Goal: Task Accomplishment & Management: Manage account settings

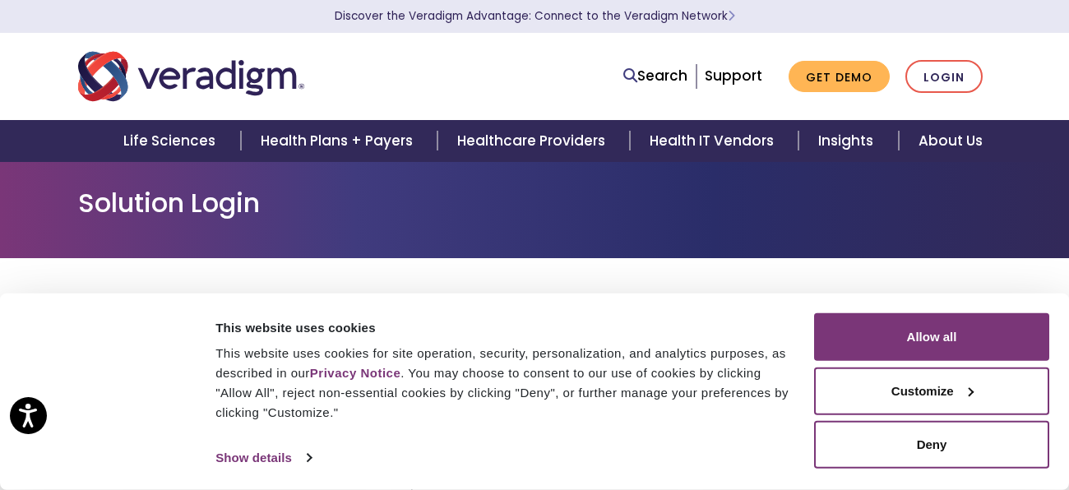
click at [526, 447] on div "Consent Selection Necessary Preferences Statistics Marketing Show details" at bounding box center [512, 458] width 603 height 25
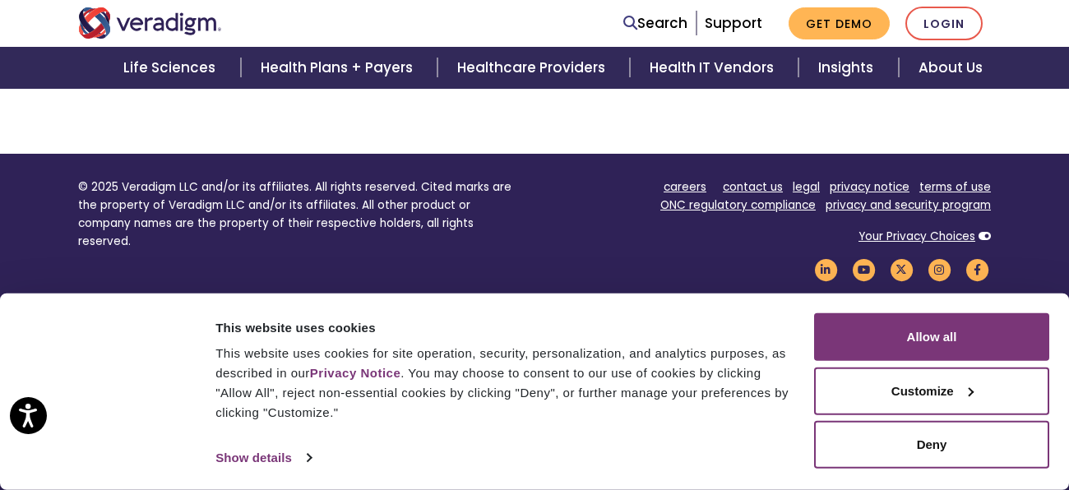
scroll to position [1173, 0]
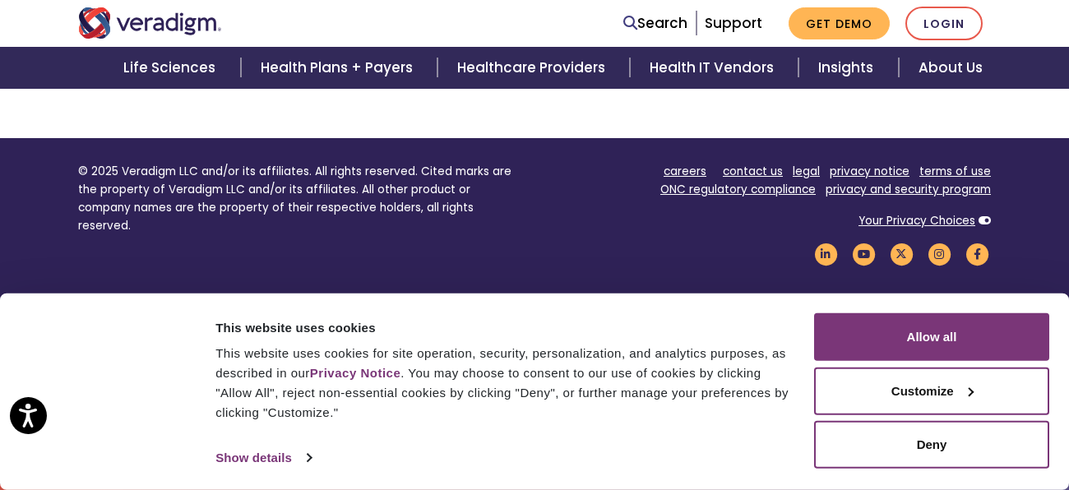
click at [719, 463] on div "Consent Selection Necessary Preferences Statistics Marketing Show details" at bounding box center [512, 458] width 603 height 25
click at [958, 29] on link "Login" at bounding box center [943, 24] width 77 height 34
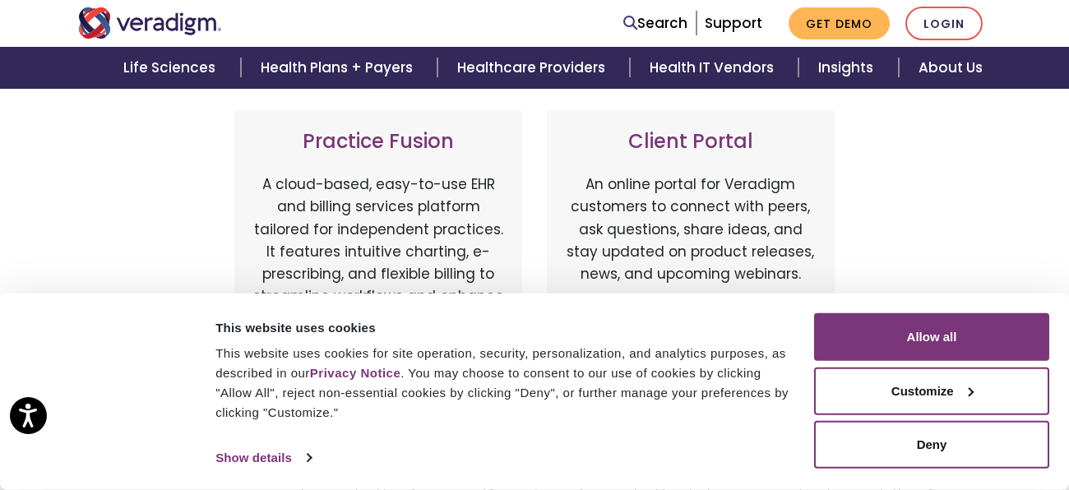
scroll to position [601, 0]
click at [58, 177] on div "Veradigm Solutions Payerpath Web-based, user-friendly solutions that help provi…" at bounding box center [534, 183] width 1069 height 1053
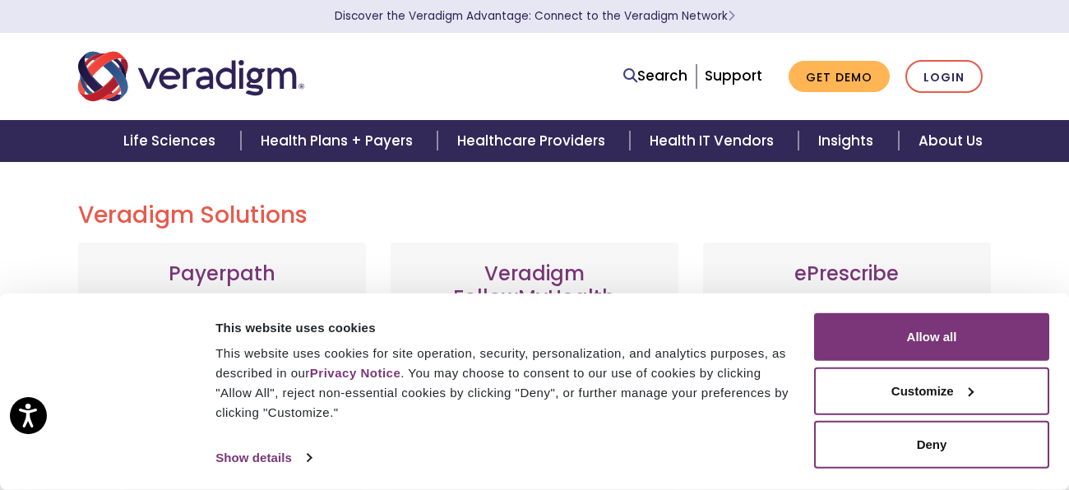
scroll to position [0, 0]
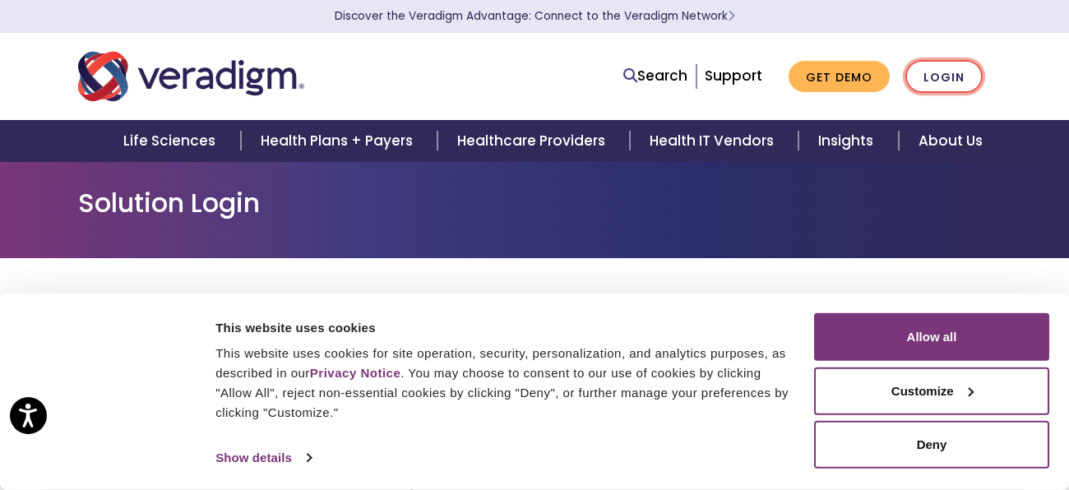
click at [950, 76] on link "Login" at bounding box center [943, 77] width 77 height 34
